Goal: Navigation & Orientation: Find specific page/section

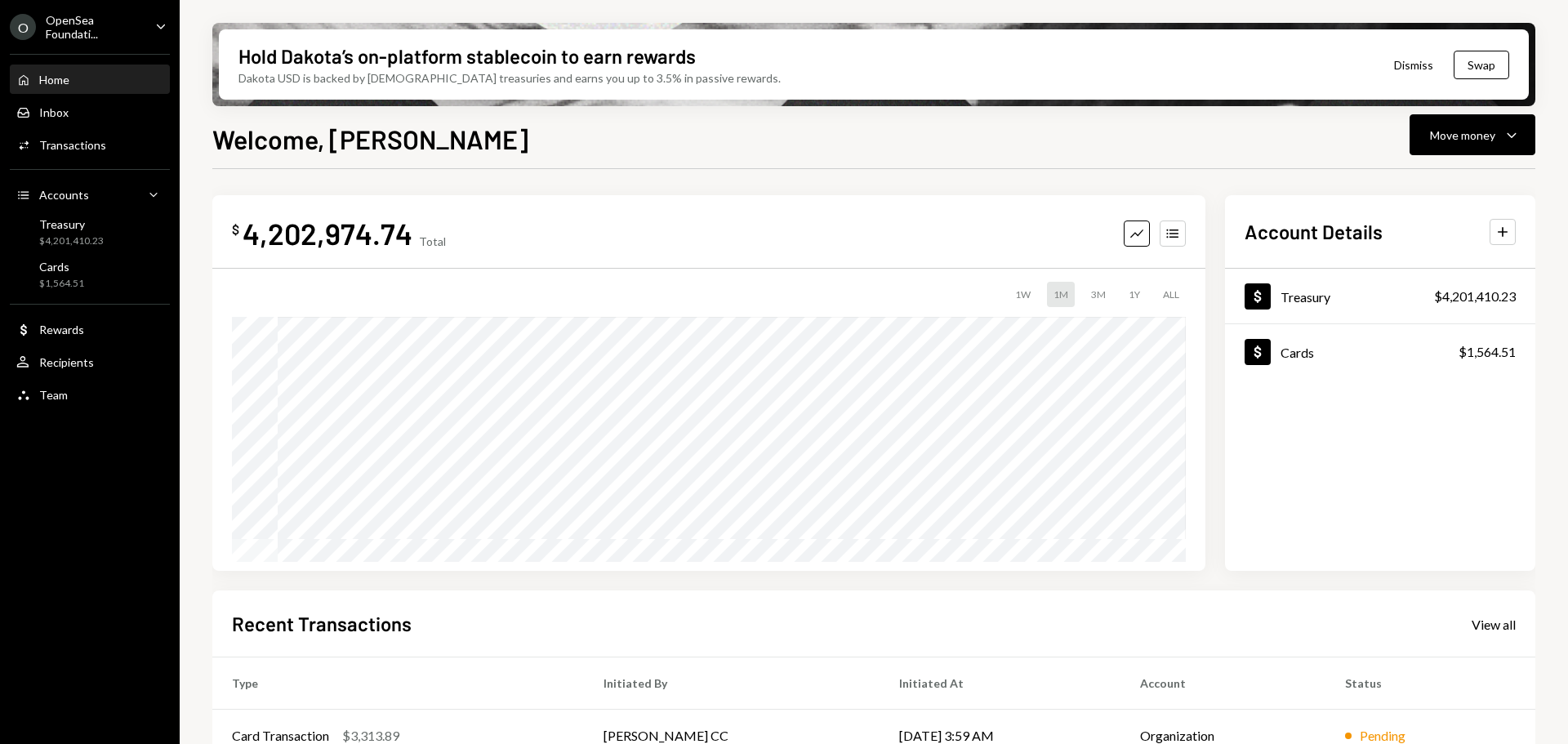
click at [86, 85] on div "Home Home" at bounding box center [90, 80] width 147 height 15
click at [81, 220] on div "Treasury" at bounding box center [71, 224] width 65 height 14
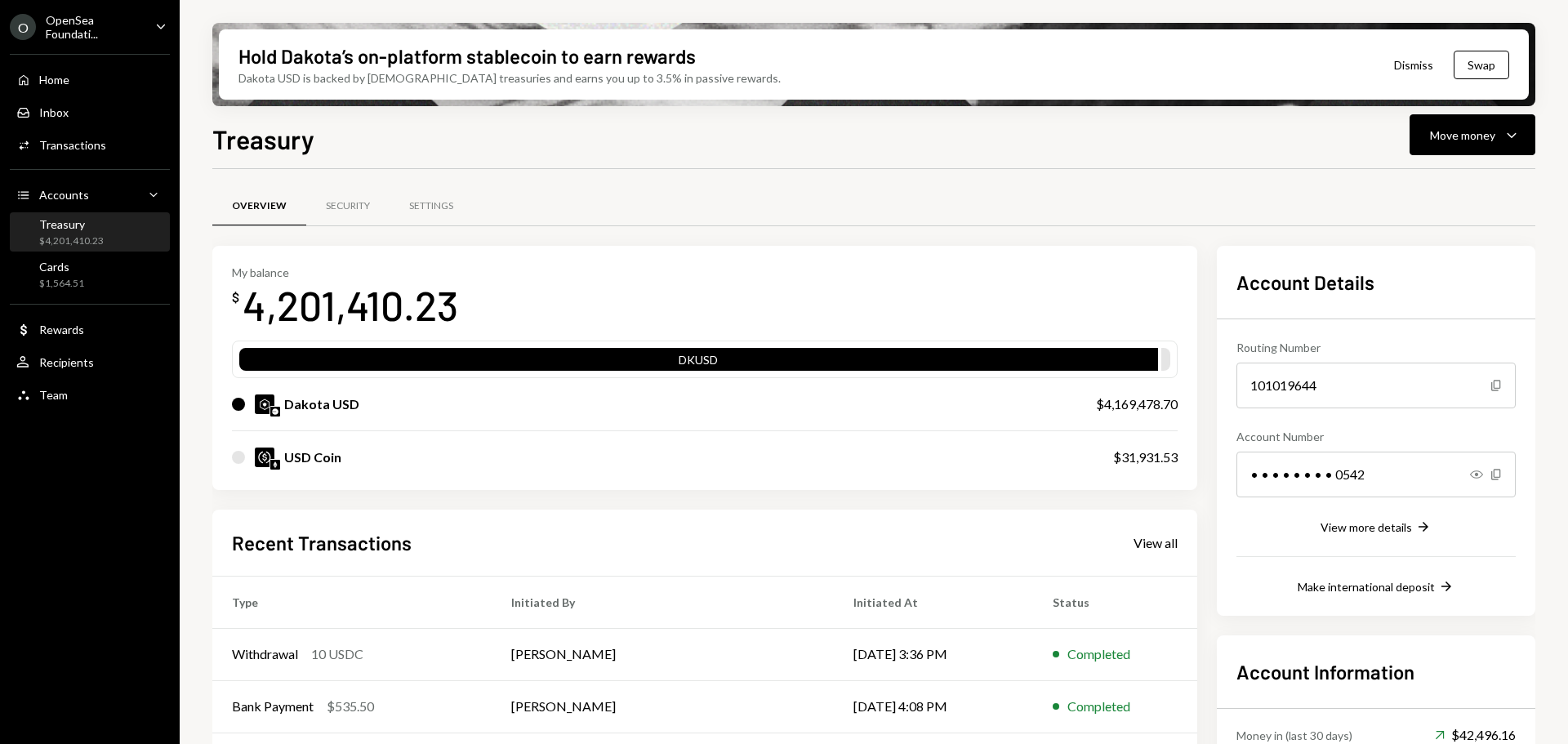
scroll to position [160, 0]
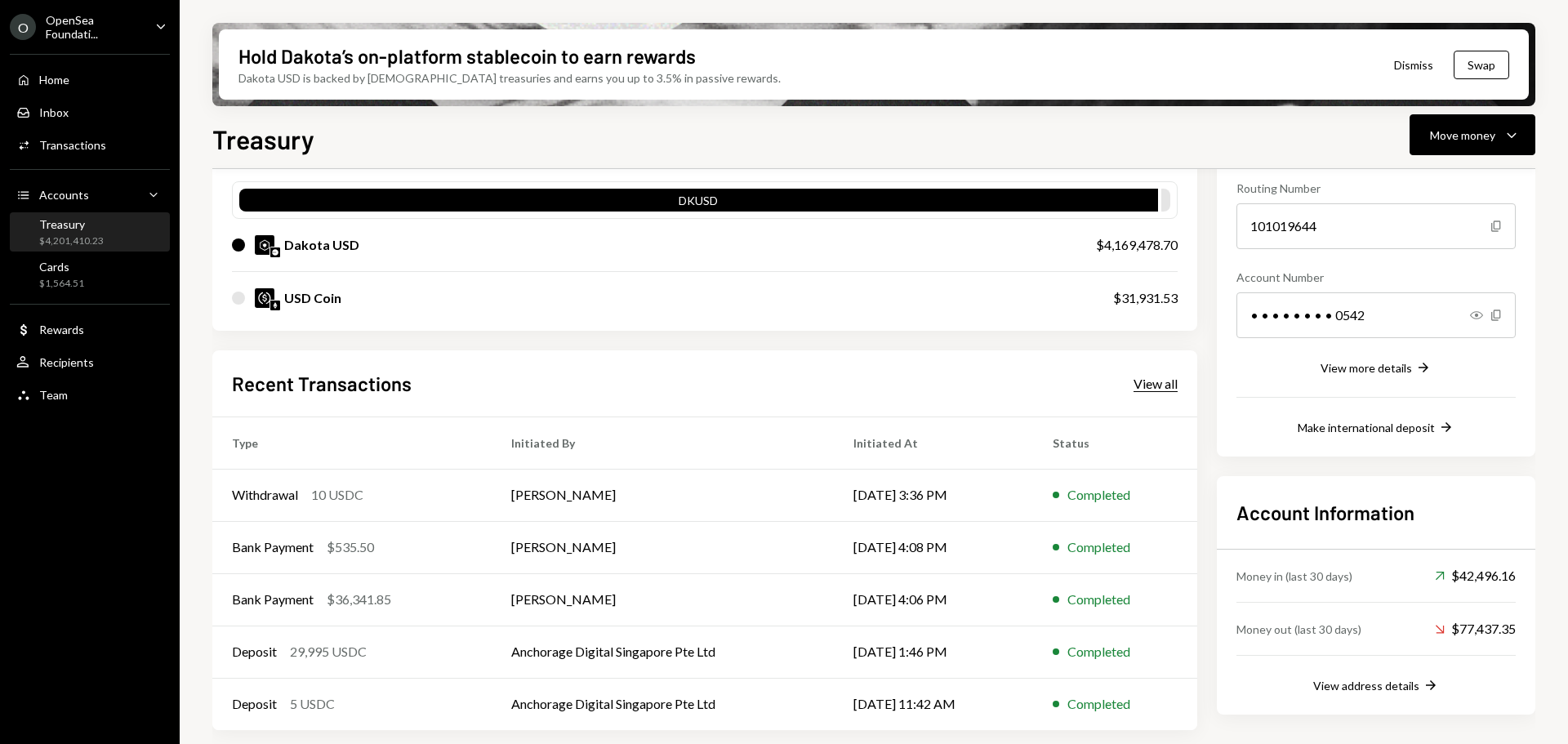
click at [1149, 383] on div "View all" at bounding box center [1156, 383] width 44 height 16
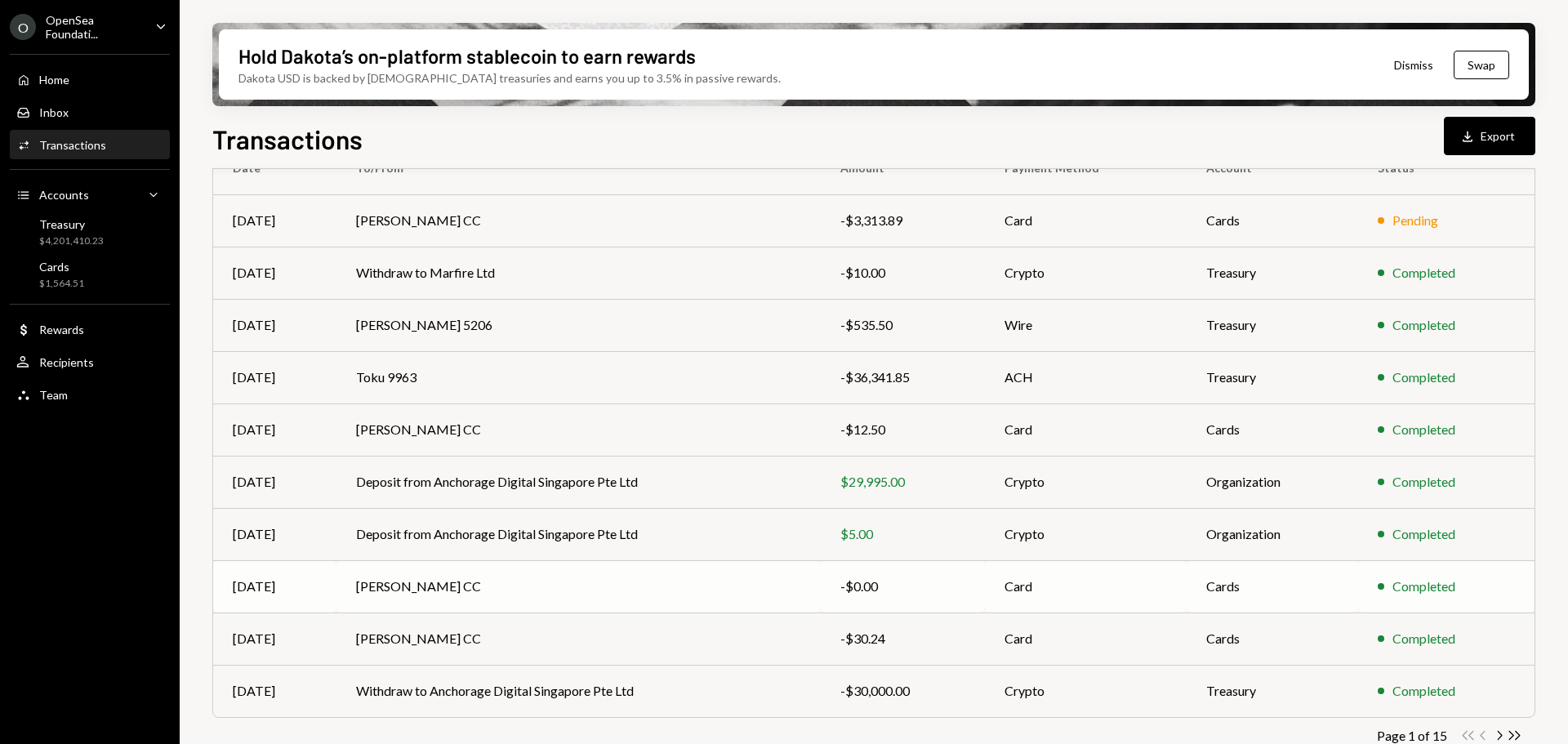
scroll to position [186, 0]
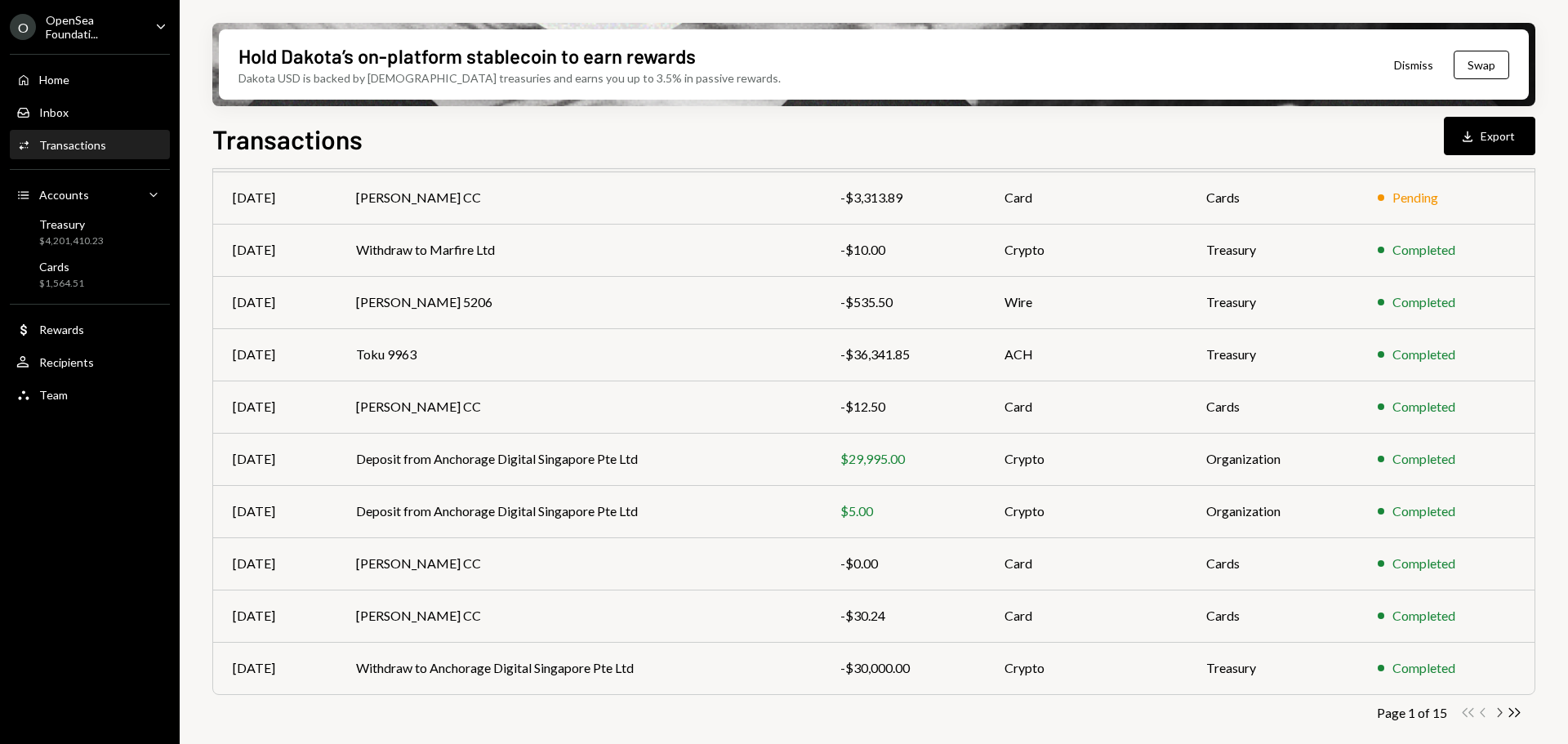
click at [1500, 712] on icon "Chevron Right" at bounding box center [1498, 711] width 15 height 15
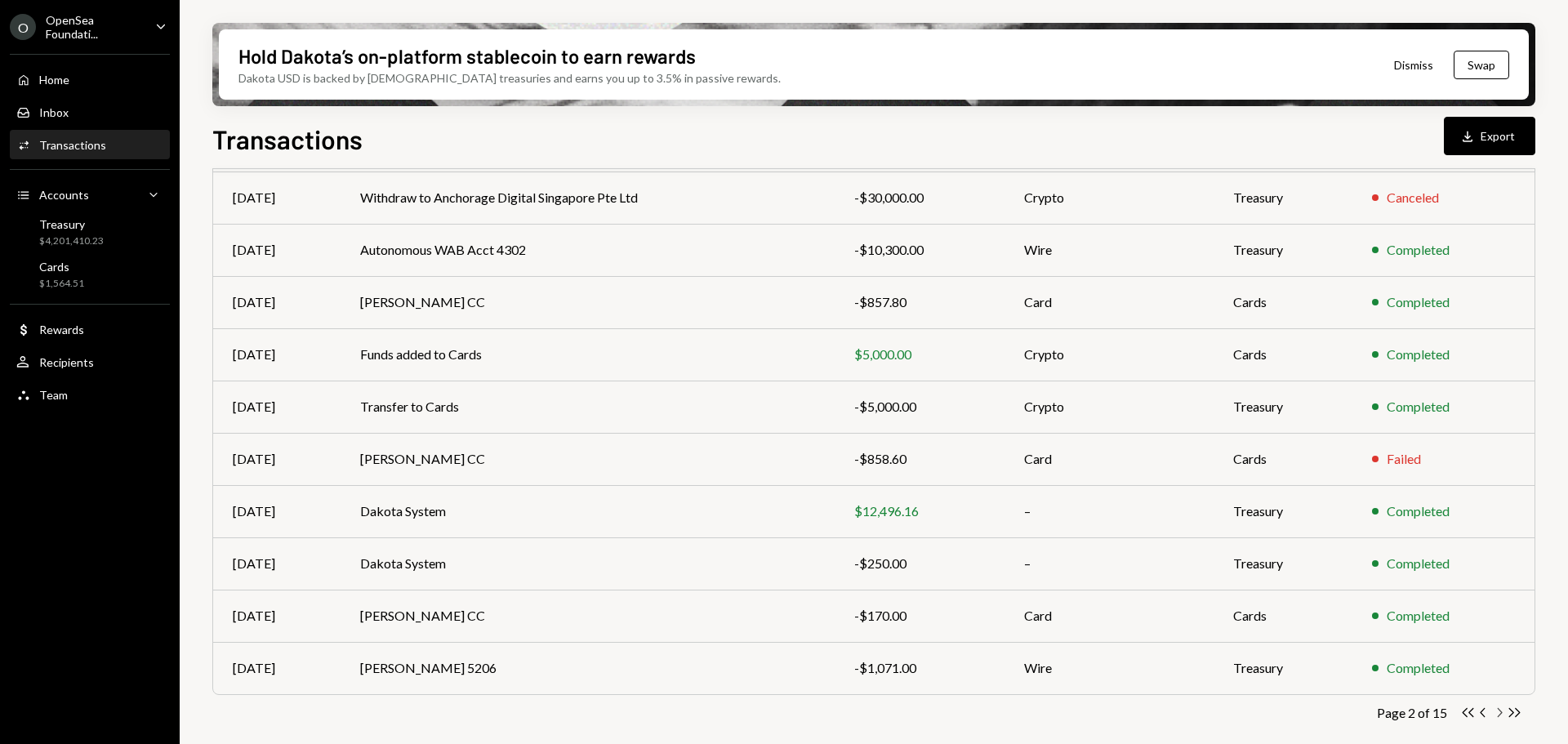
click at [1499, 715] on icon "button" at bounding box center [1500, 712] width 5 height 9
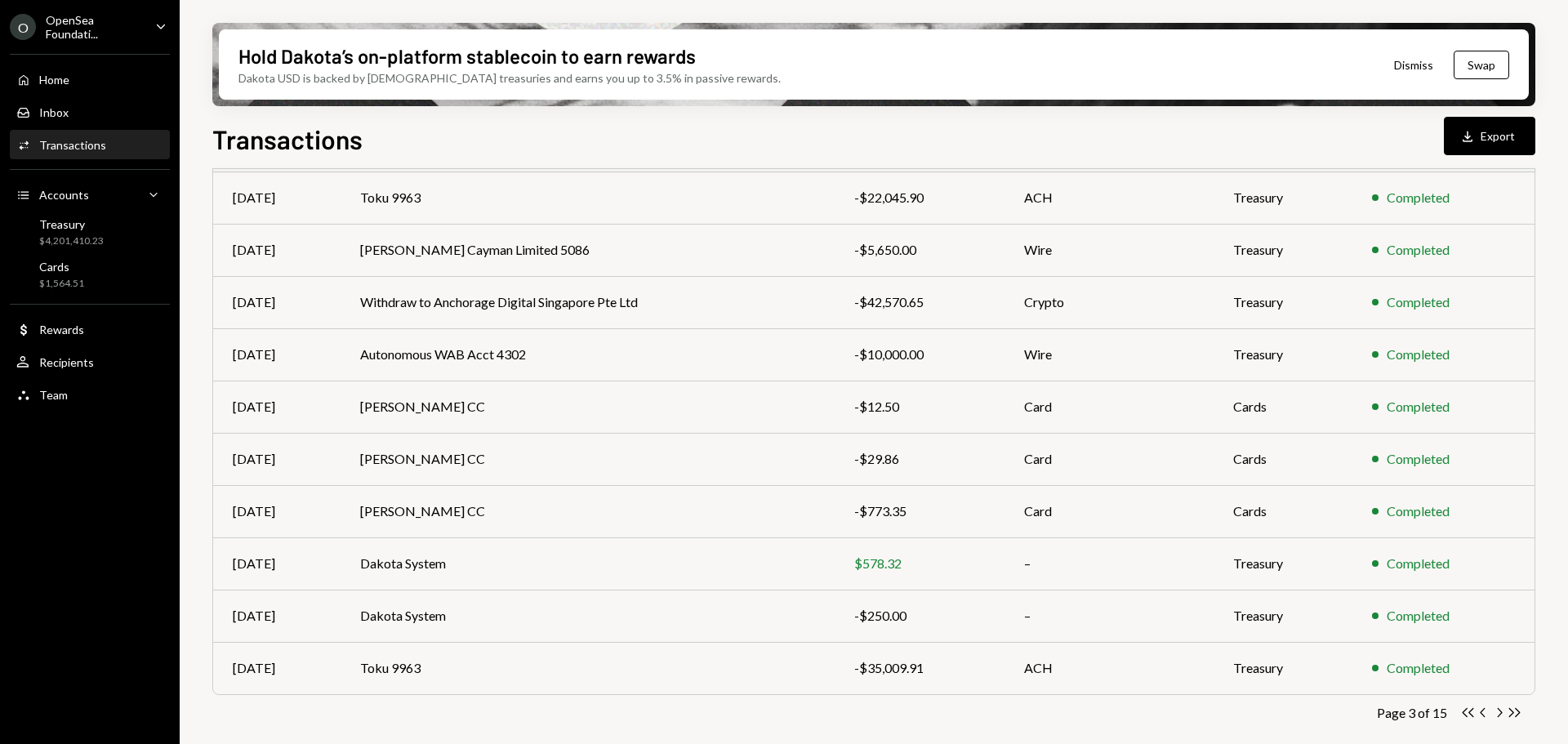
click at [1498, 717] on icon "Chevron Right" at bounding box center [1498, 711] width 15 height 15
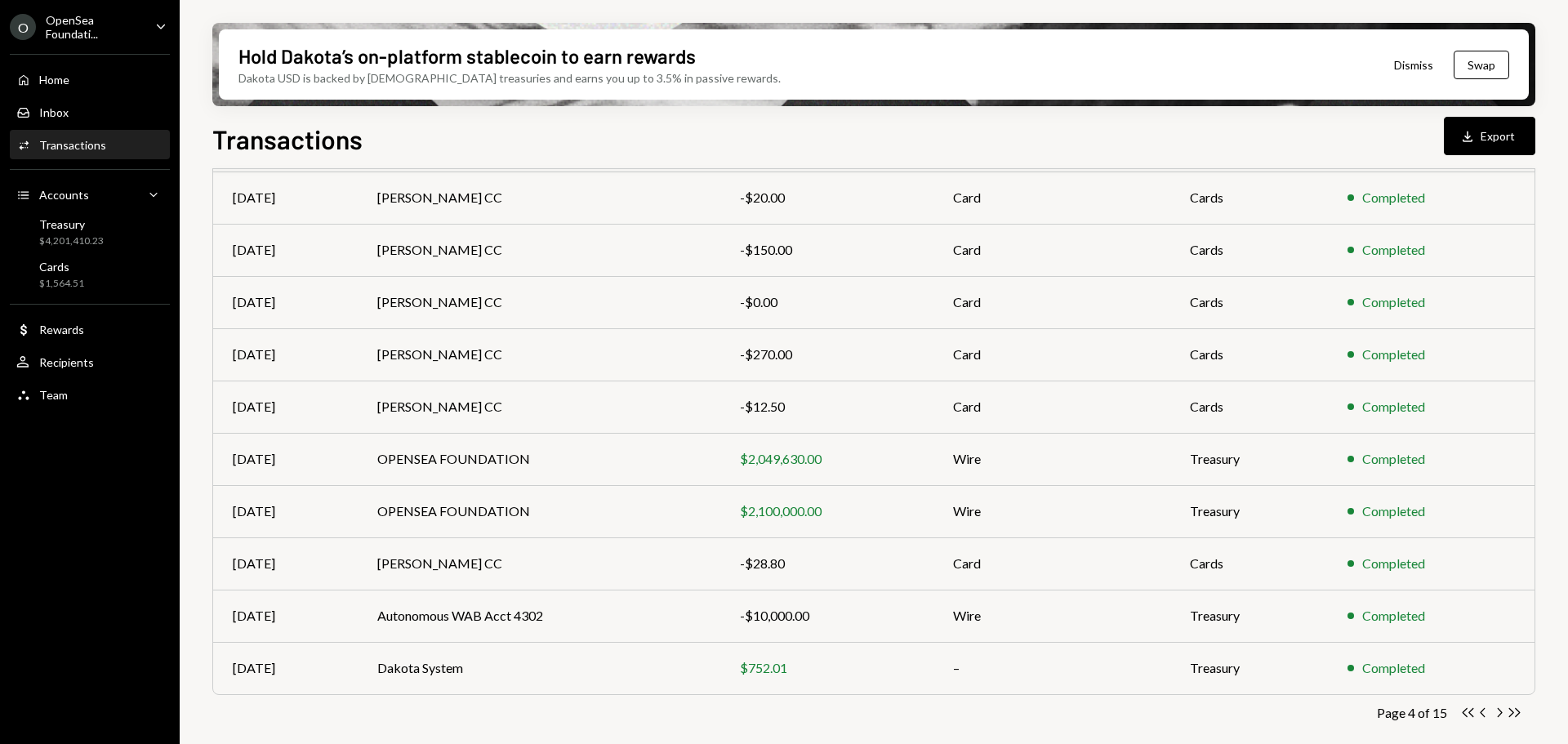
click at [153, 24] on icon "Caret Down" at bounding box center [161, 26] width 18 height 18
